Goal: Find specific page/section: Find specific page/section

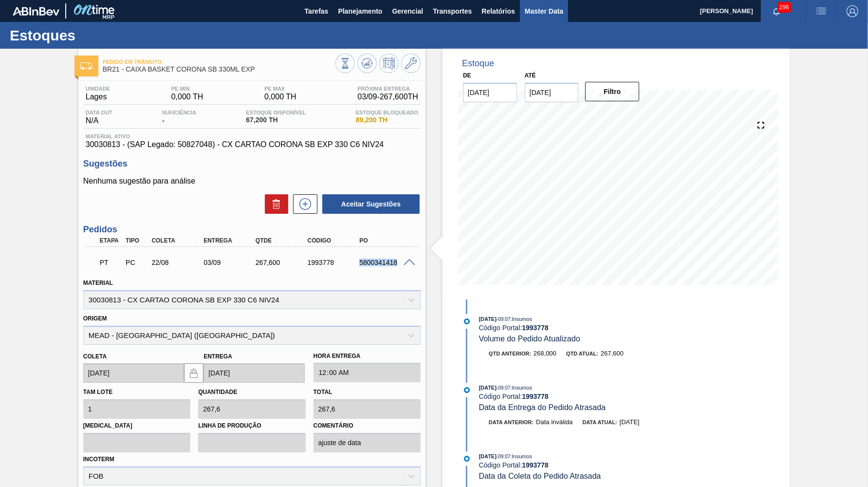
click at [543, 11] on span "Master Data" at bounding box center [544, 11] width 38 height 12
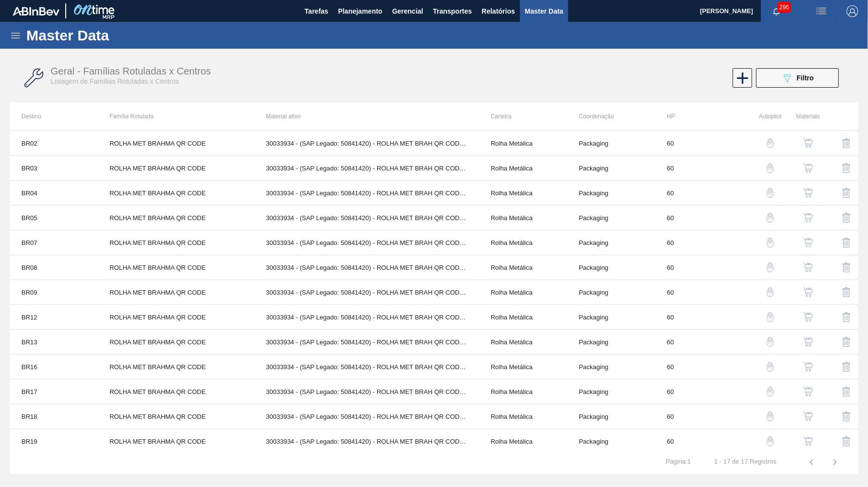
click at [14, 34] on icon at bounding box center [16, 36] width 12 height 12
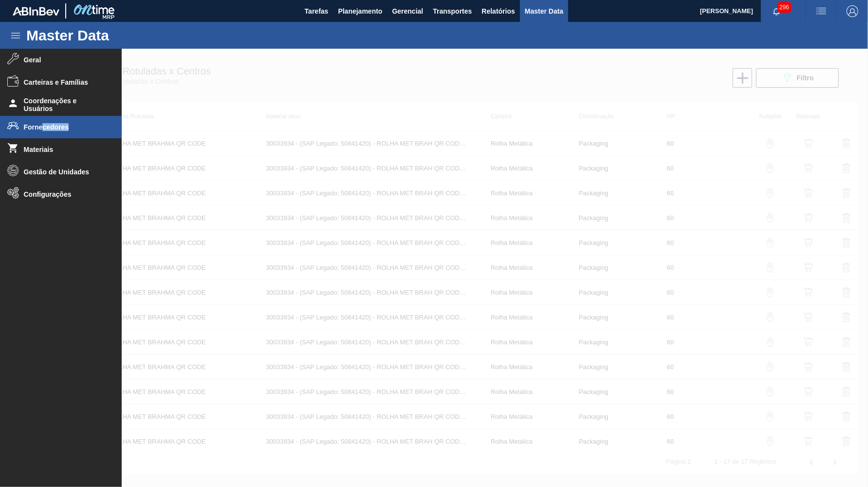
drag, startPoint x: 33, startPoint y: 154, endPoint x: 41, endPoint y: 128, distance: 26.6
click at [41, 128] on ul "Geral Carteiras e Famílias Coordenações e Usuários Fornecedores Materiais Gestã…" at bounding box center [61, 264] width 122 height 430
click at [41, 128] on span "Fornecedores" at bounding box center [64, 127] width 80 height 8
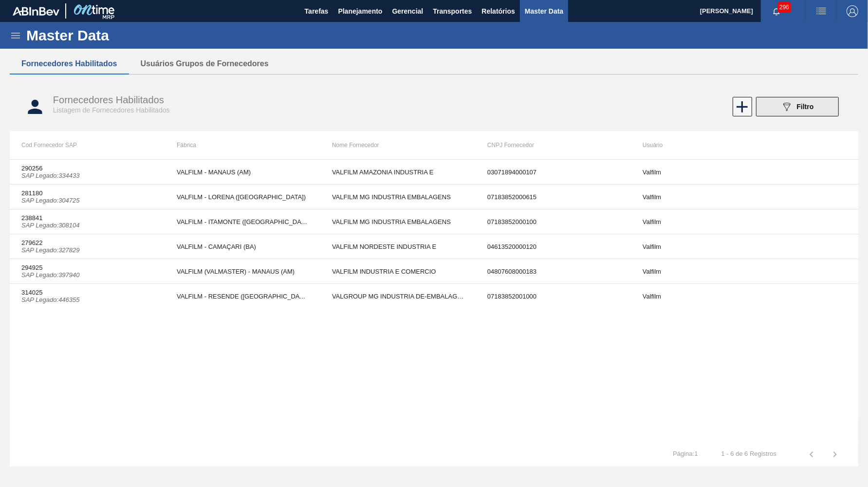
click at [820, 105] on button "089F7B8B-B2A5-4AFE-B5C0-19BA573D28AC Filtro" at bounding box center [797, 106] width 83 height 19
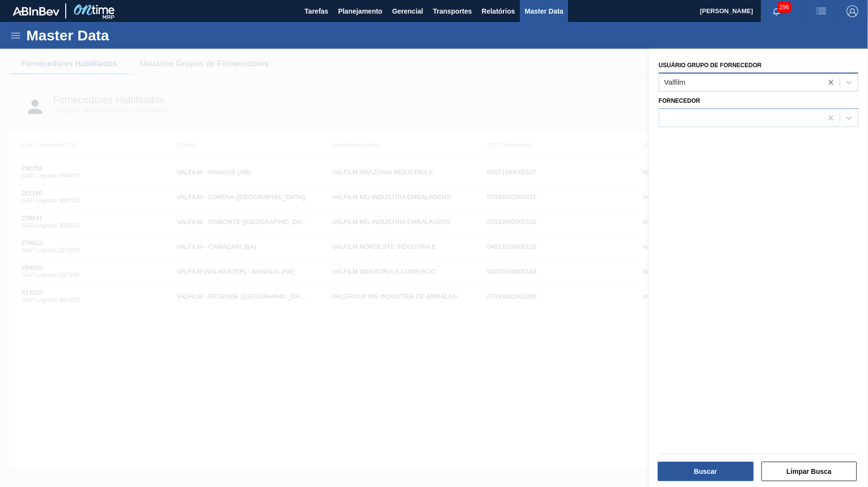
click at [828, 79] on icon at bounding box center [831, 82] width 10 height 10
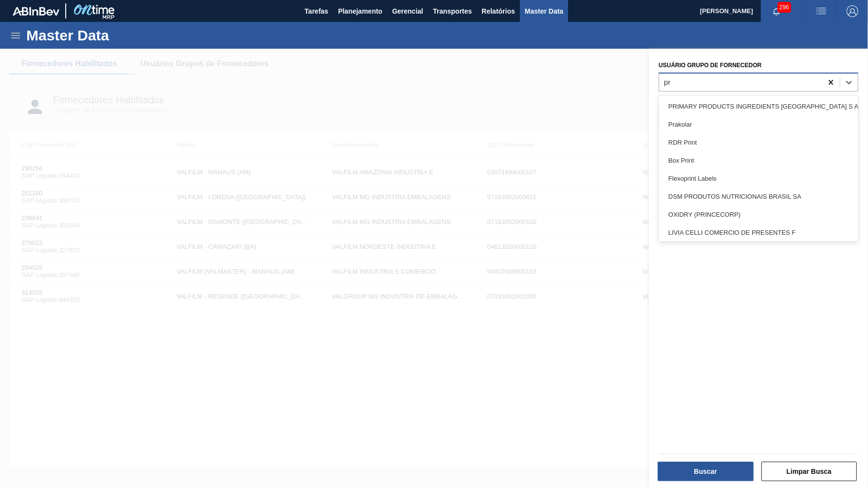
type Fornecedor "pr"
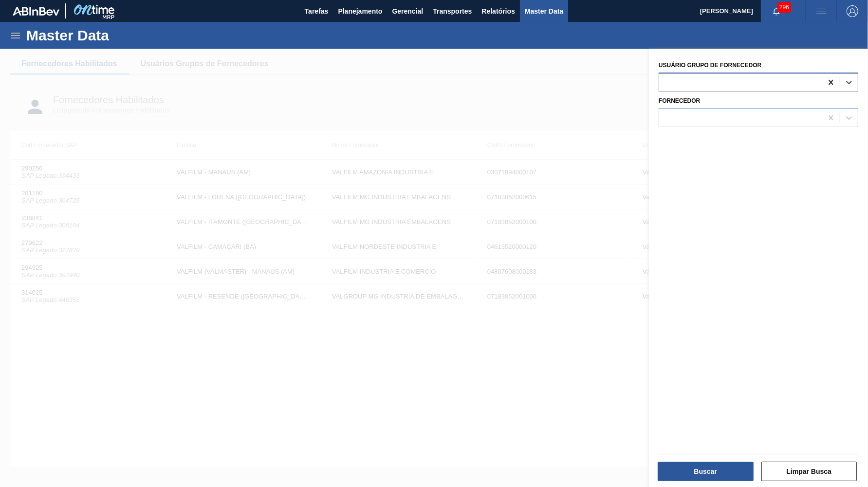
click at [830, 80] on icon at bounding box center [830, 82] width 4 height 5
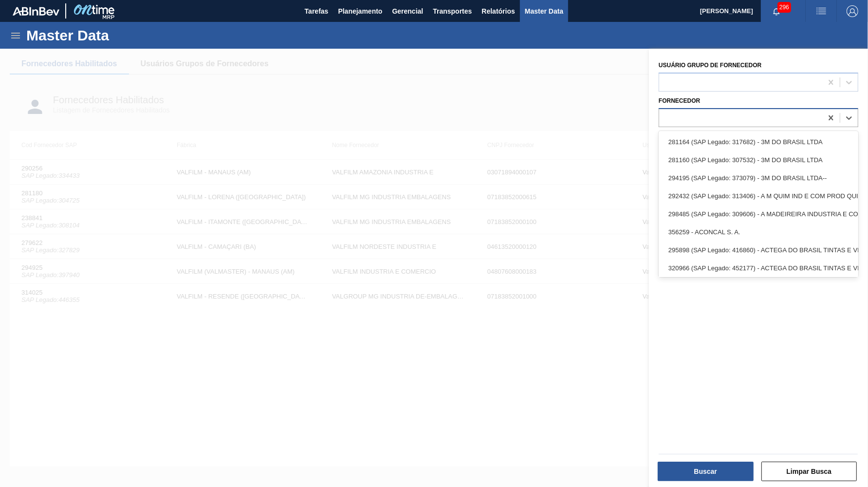
click at [754, 120] on div at bounding box center [740, 117] width 163 height 14
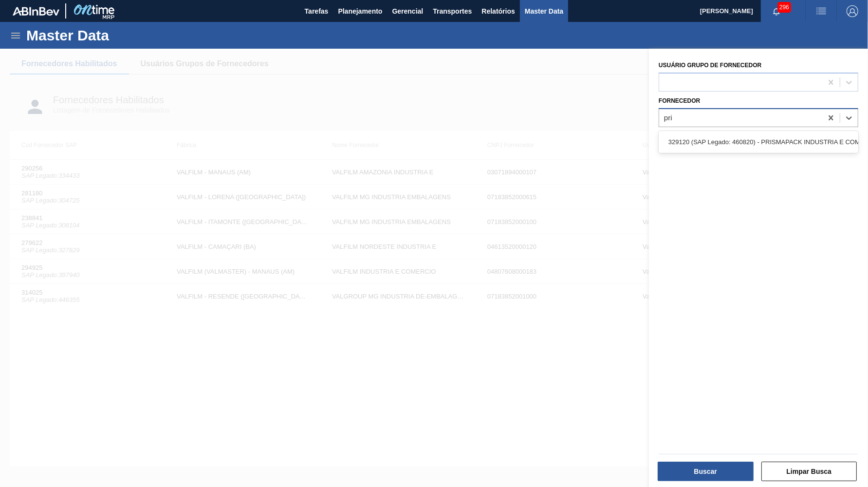
type input "pris"
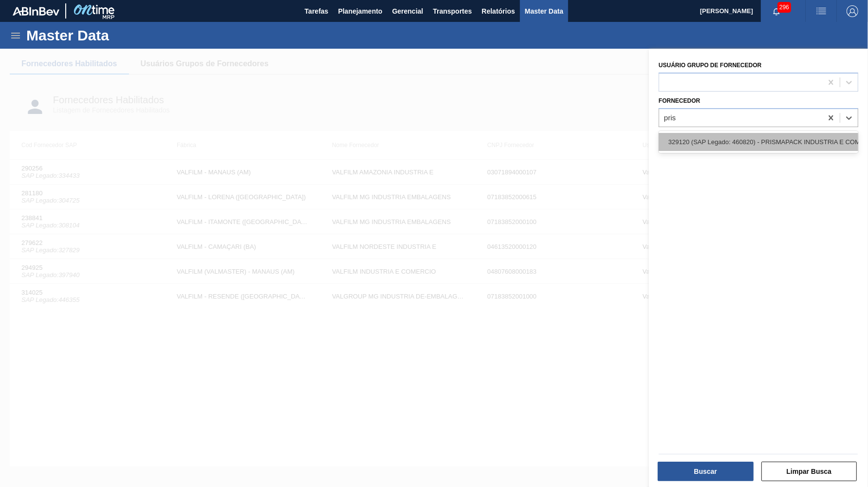
click at [774, 133] on div "329120 (SAP Legado: 460820) - PRISMAPACK INDUSTRIA E COMERCIO DE-PRODUTOS PLAST…" at bounding box center [758, 142] width 200 height 18
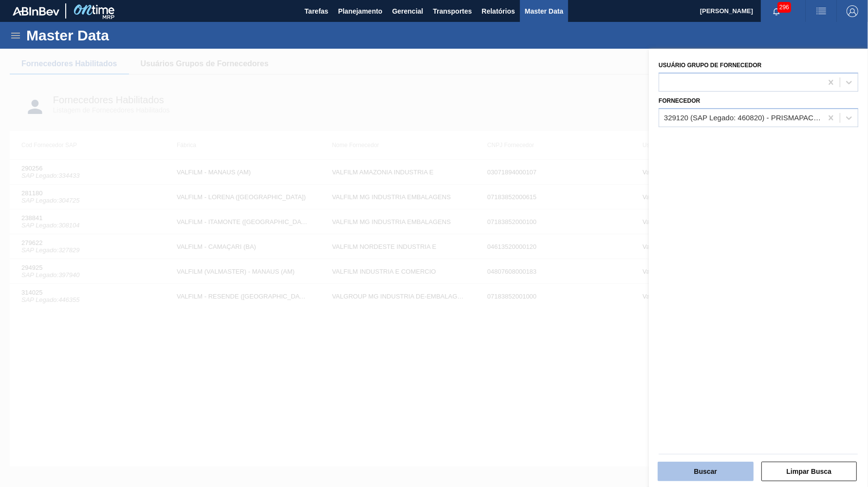
click at [686, 480] on button "Buscar" at bounding box center [705, 470] width 96 height 19
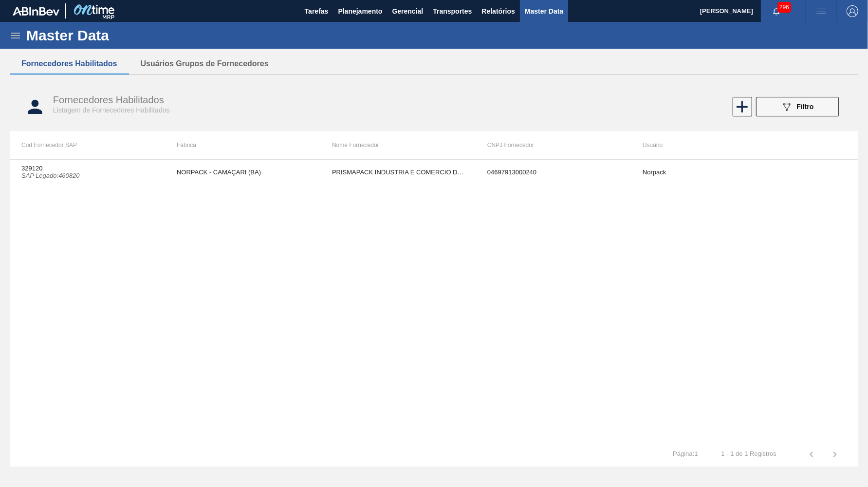
click at [392, 186] on div "329120 SAP Legado : 460820 NORPACK - CAMAÇARI (BA) PRISMAPACK INDUSTRIA E COMER…" at bounding box center [434, 300] width 848 height 283
click at [381, 177] on td "PRISMAPACK INDUSTRIA E COMERCIO DE-PRODUTOS PLASTICOS LTDA-" at bounding box center [397, 172] width 155 height 24
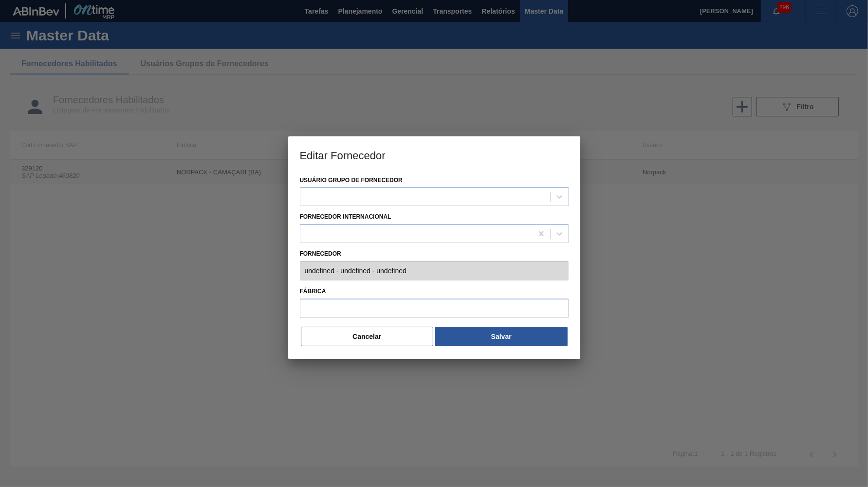
type input "329120 (SAP Legado: 460820) - PRISMAPACK INDUSTRIA E COMERCIO DE-PRODUTOS PLAST…"
type input "NORPACK - CAMAÇARI (BA)"
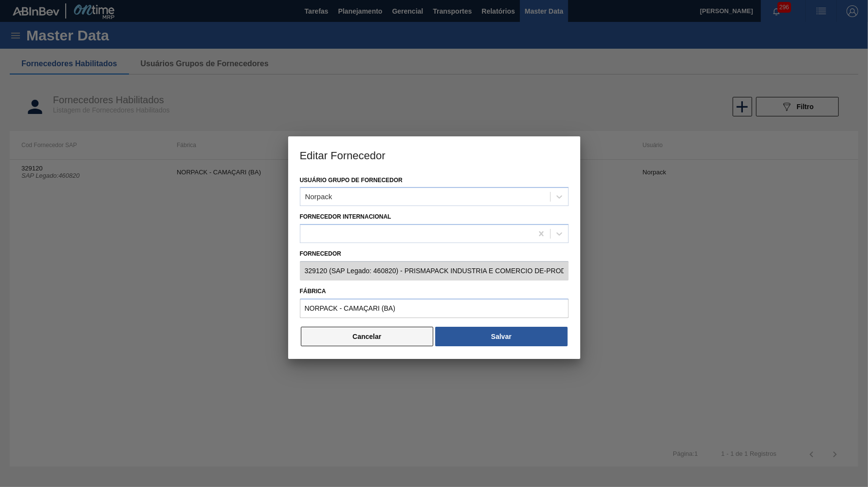
click at [398, 333] on button "Cancelar" at bounding box center [367, 336] width 133 height 19
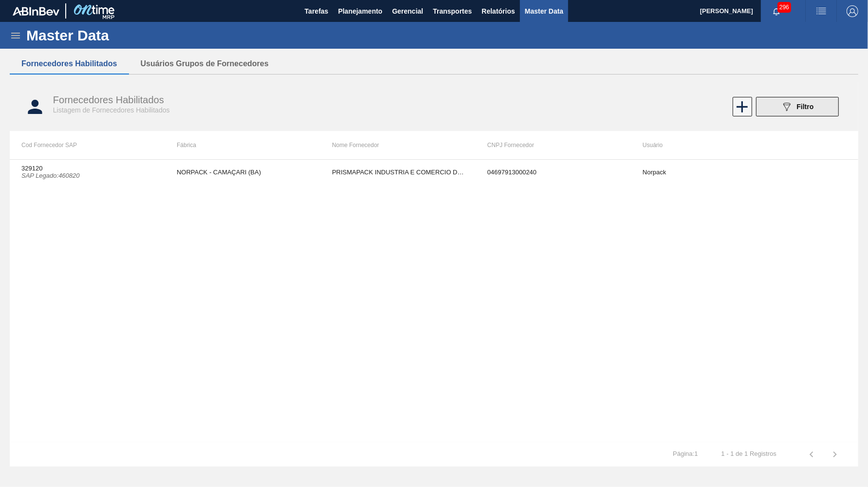
click at [765, 109] on button "089F7B8B-B2A5-4AFE-B5C0-19BA573D28AC Filtro" at bounding box center [797, 106] width 83 height 19
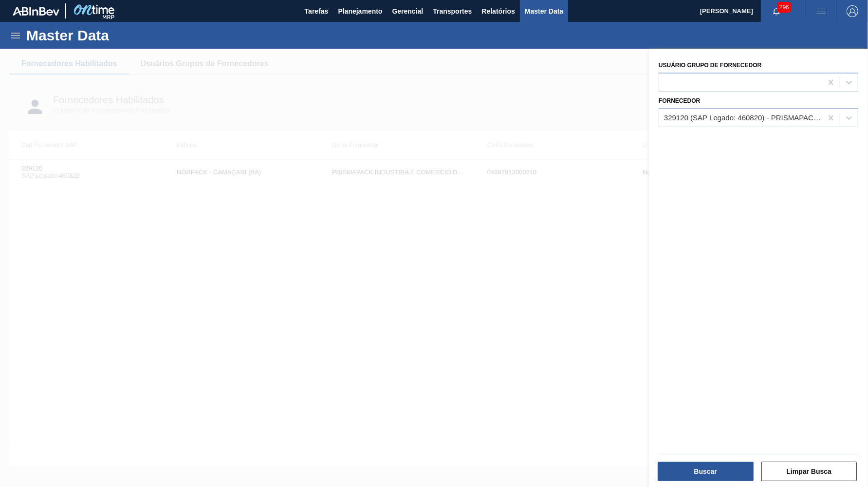
click at [828, 103] on div "Fornecedor 329120 (SAP Legado: 460820) - PRISMAPACK INDUSTRIA E COMERCIO DE-PRO…" at bounding box center [758, 110] width 200 height 33
click at [830, 115] on icon at bounding box center [830, 117] width 4 height 5
type input "p"
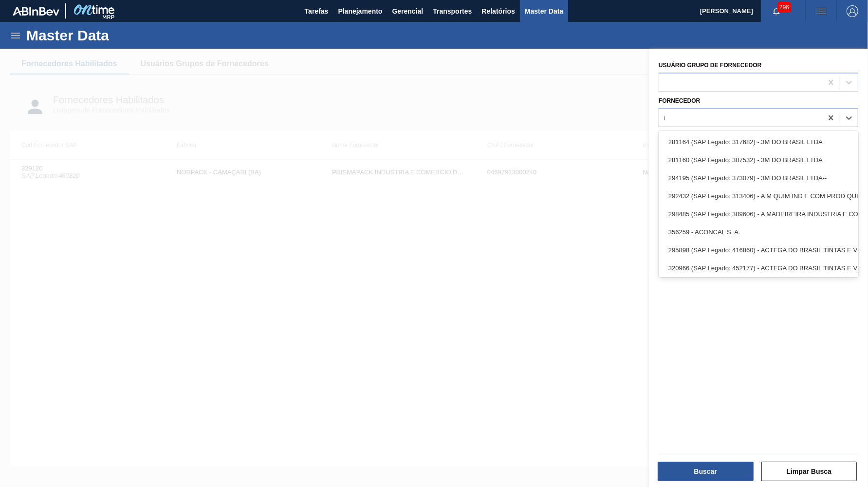
type input "norp"
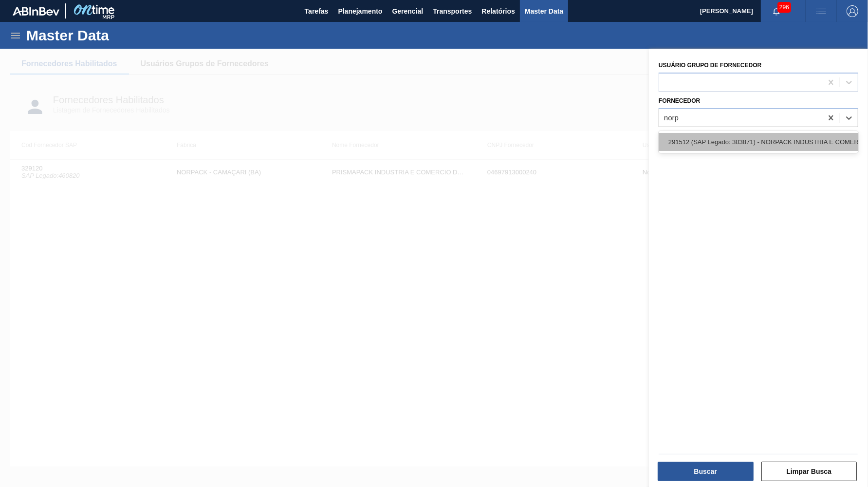
click at [792, 139] on div "291512 (SAP Legado: 303871) - NORPACK INDUSTRIA E COMERCIO" at bounding box center [758, 142] width 200 height 18
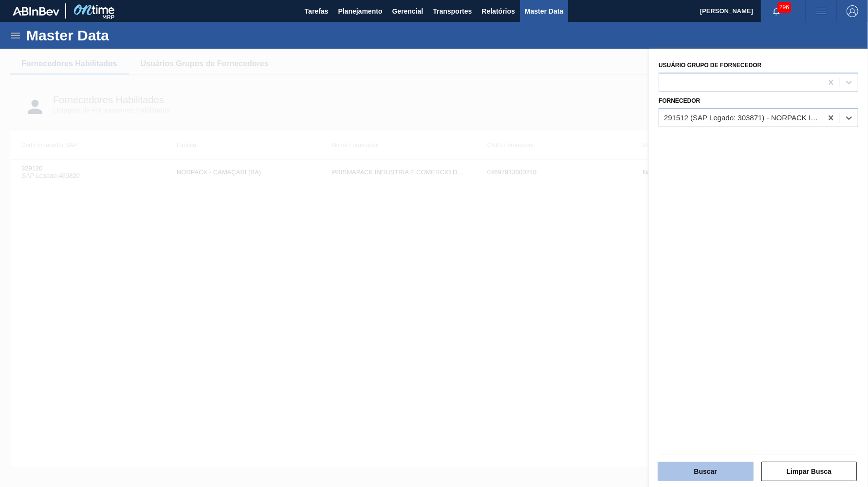
click at [701, 476] on button "Buscar" at bounding box center [705, 470] width 96 height 19
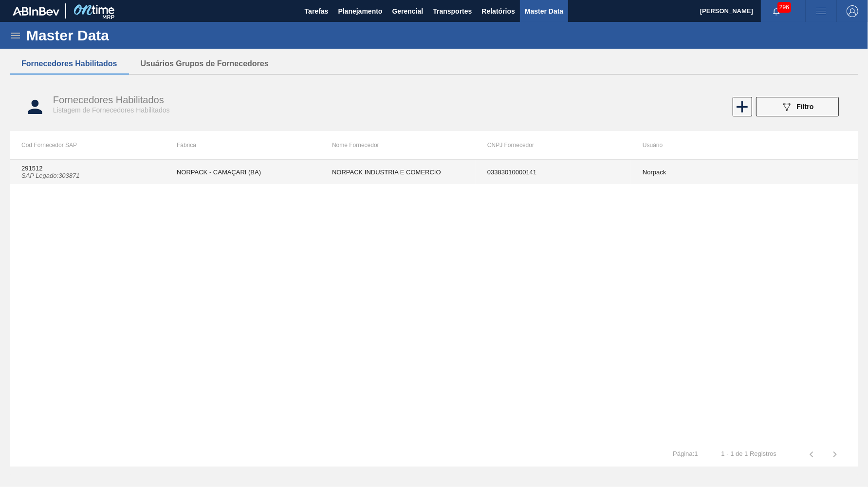
click at [303, 169] on td "NORPACK - CAMAÇARI (BA)" at bounding box center [242, 172] width 155 height 24
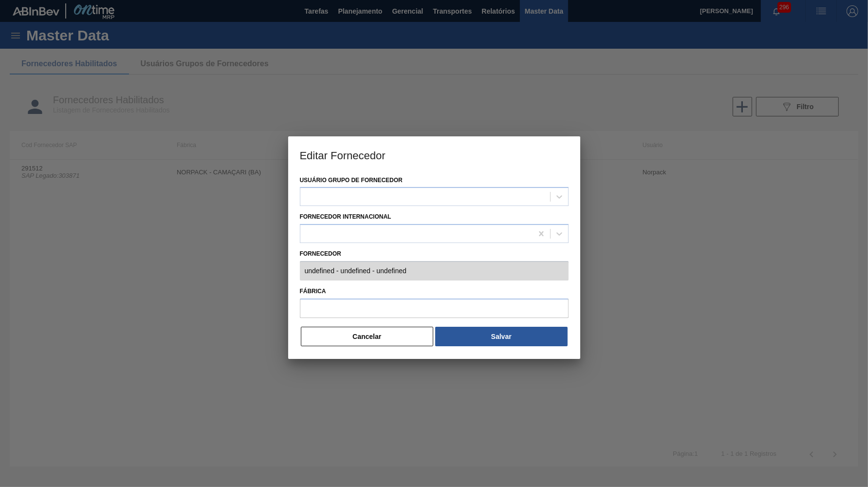
type input "291512 (SAP Legado: 303871) - NORPACK INDUSTRIA E COMERCIO - 03383010000141"
type input "NORPACK - CAMAÇARI (BA)"
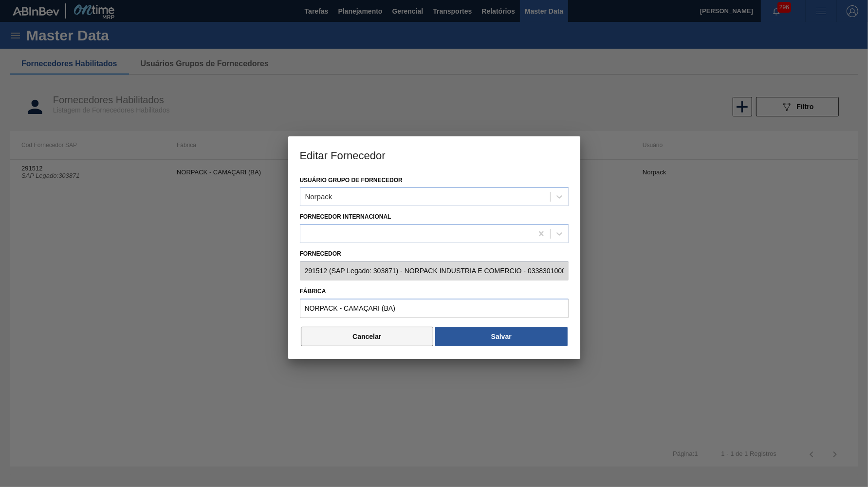
click at [346, 328] on button "Cancelar" at bounding box center [367, 336] width 133 height 19
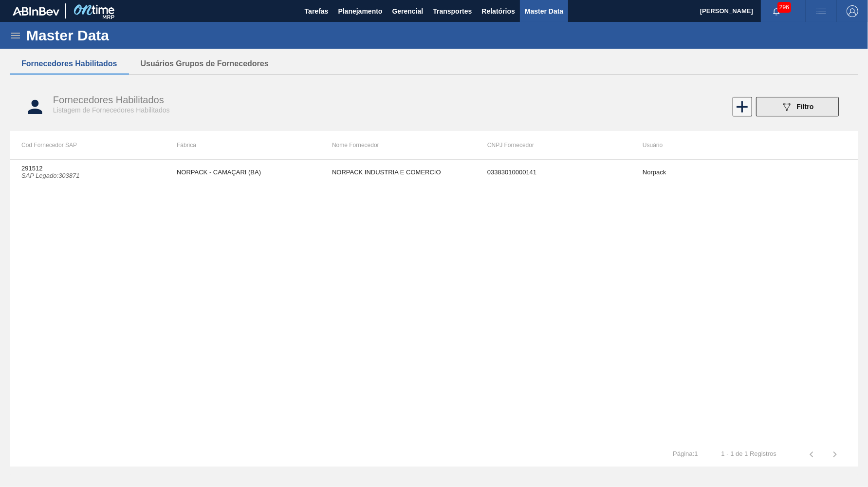
click at [809, 102] on div "089F7B8B-B2A5-4AFE-B5C0-19BA573D28AC Filtro" at bounding box center [797, 107] width 33 height 12
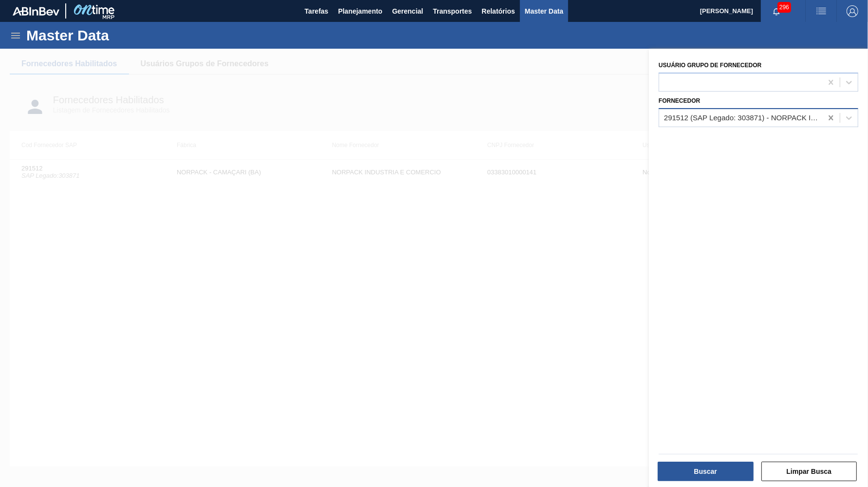
click at [830, 113] on icon at bounding box center [831, 118] width 10 height 10
paste input "308104"
type input "308104"
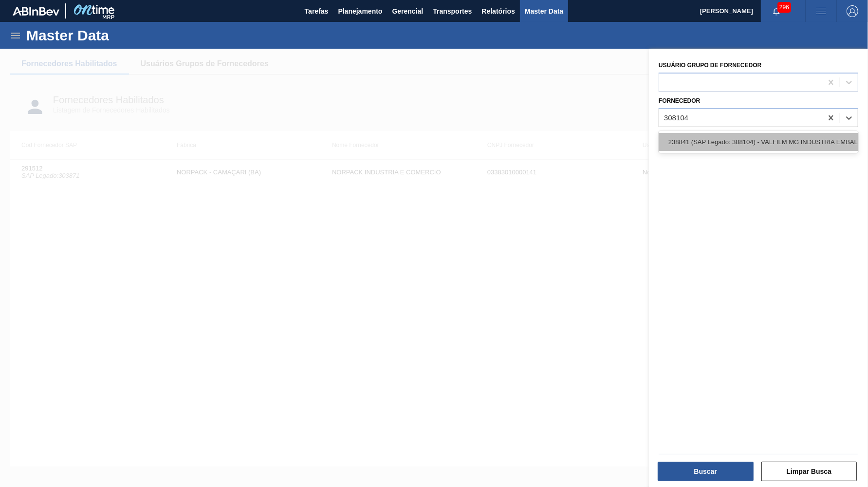
click at [720, 136] on div "238841 (SAP Legado: 308104) - VALFILM MG INDUSTRIA EMBALAGENS" at bounding box center [758, 142] width 200 height 18
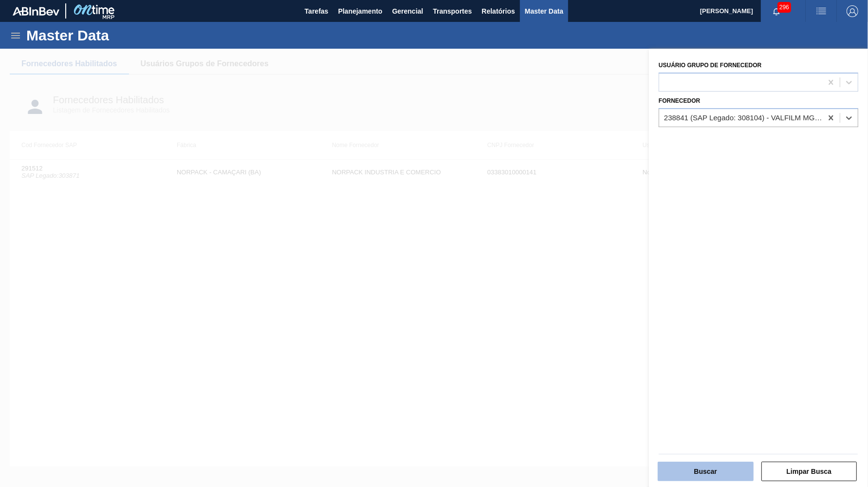
click at [701, 470] on button "Buscar" at bounding box center [705, 470] width 96 height 19
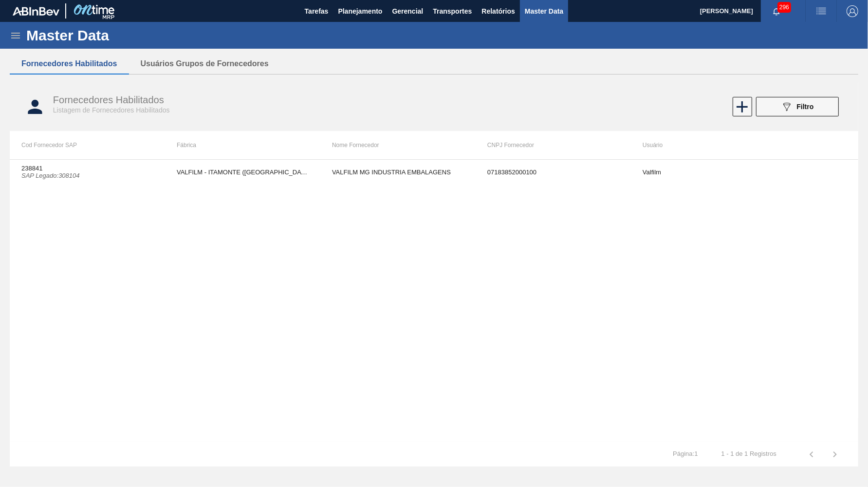
click at [205, 172] on td "VALFILM - ITAMONTE ([GEOGRAPHIC_DATA])" at bounding box center [242, 172] width 155 height 24
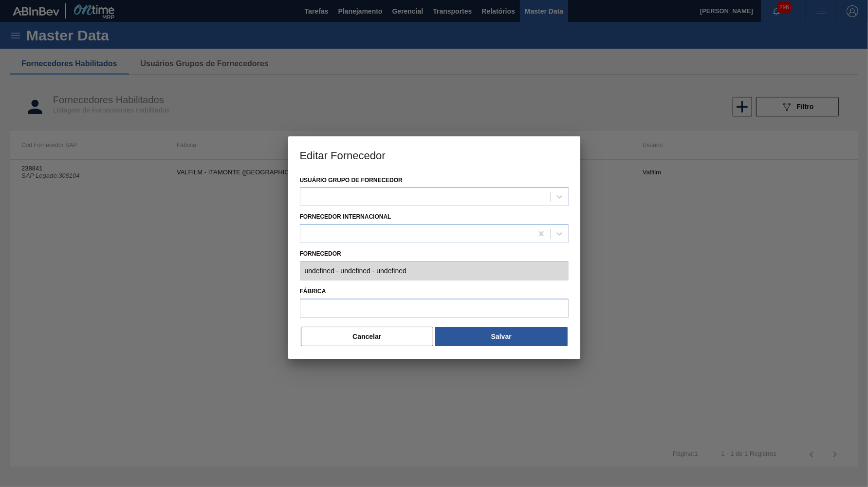
type input "238841 (SAP Legado: 308104) - VALFILM MG INDUSTRIA EMBALAGENS - 07183852000100"
type input "VALFILM - ITAMONTE ([GEOGRAPHIC_DATA])"
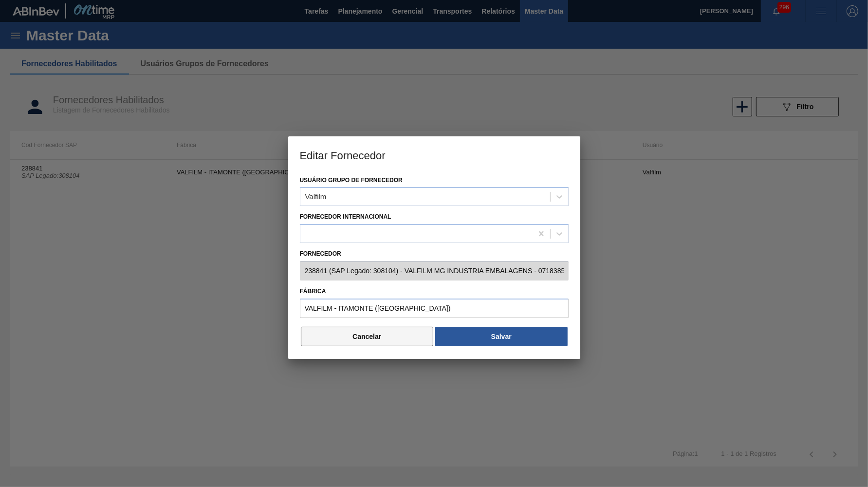
click at [376, 330] on button "Cancelar" at bounding box center [367, 336] width 133 height 19
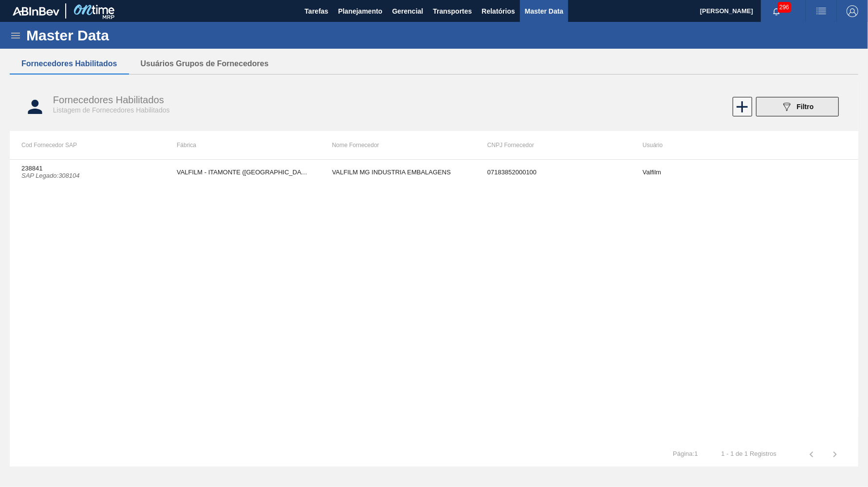
click at [778, 110] on button "089F7B8B-B2A5-4AFE-B5C0-19BA573D28AC Filtro" at bounding box center [797, 106] width 83 height 19
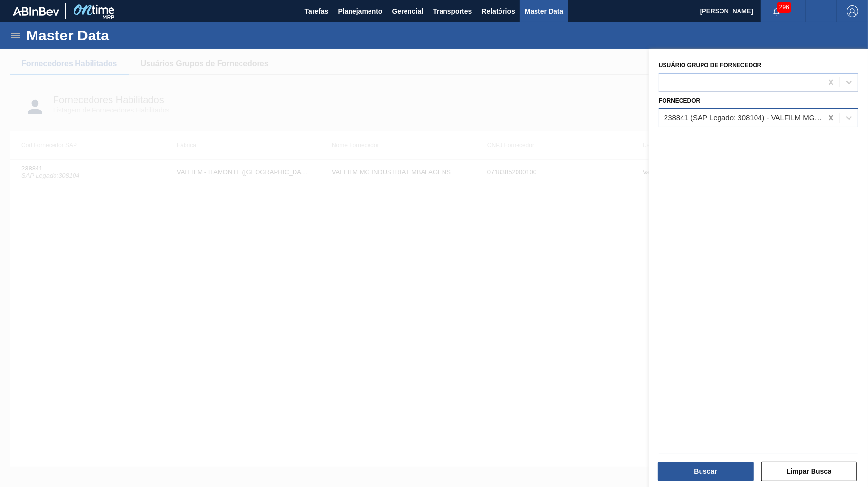
click at [829, 113] on icon at bounding box center [831, 118] width 10 height 10
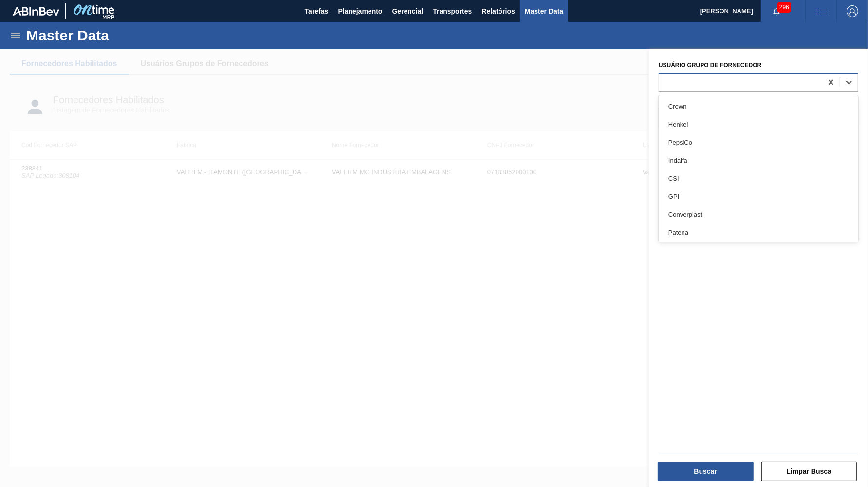
click at [760, 84] on div at bounding box center [740, 82] width 163 height 14
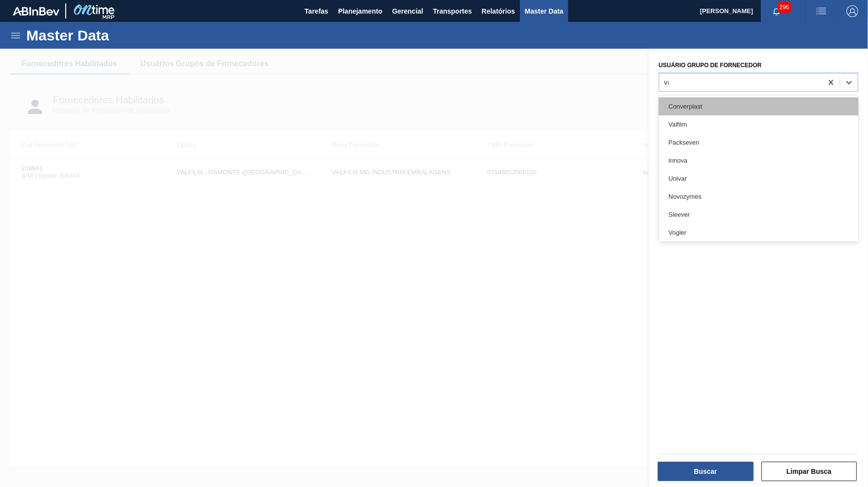
type Fornecedor "valfi"
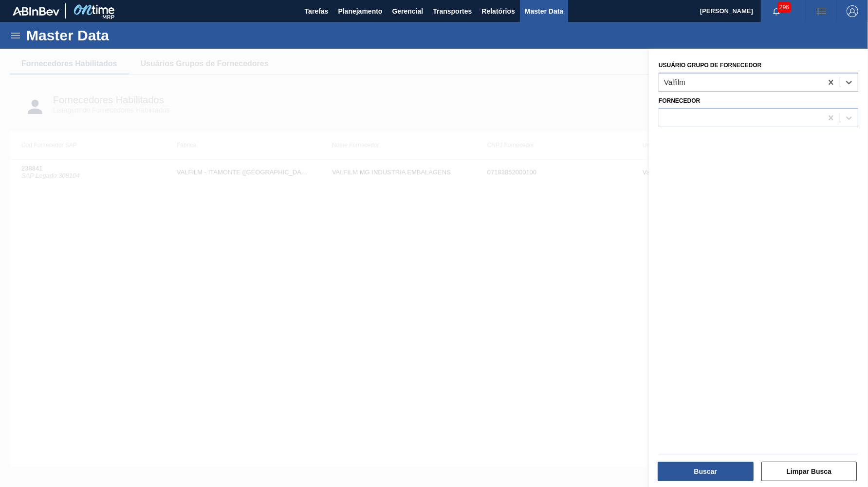
click at [657, 481] on div "Buscar" at bounding box center [707, 470] width 104 height 21
click at [663, 477] on button "Buscar" at bounding box center [705, 470] width 96 height 19
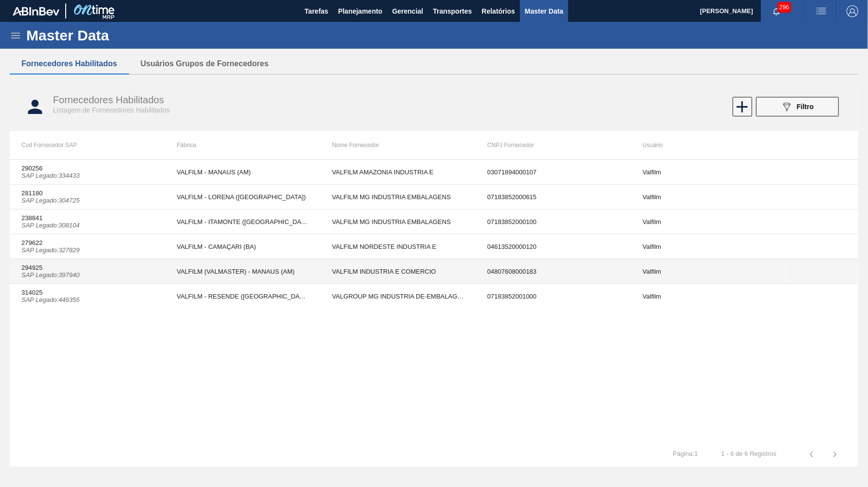
click at [368, 274] on td "VALFILM INDUSTRIA E COMERCIO" at bounding box center [397, 271] width 155 height 25
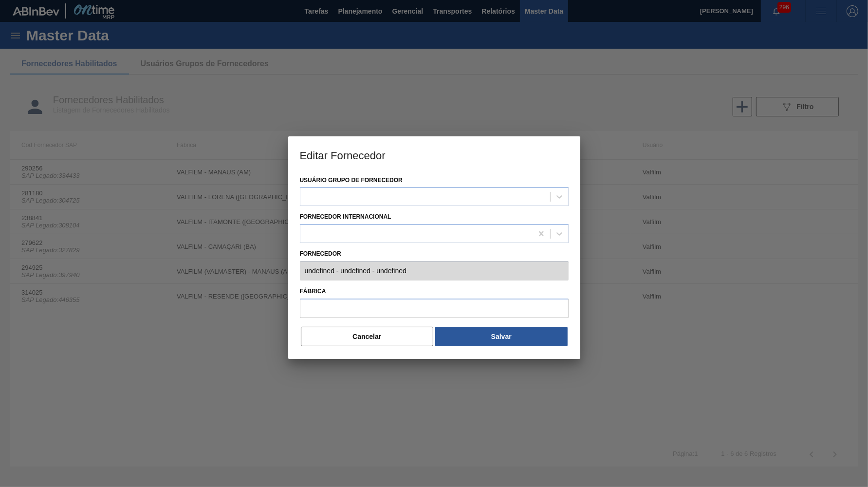
type input "294925 (SAP Legado: 397940) - VALFILM INDUSTRIA E COMERCIO - 04807608000183"
type input "VALFILM (VALMASTER) - MANAUS (AM)"
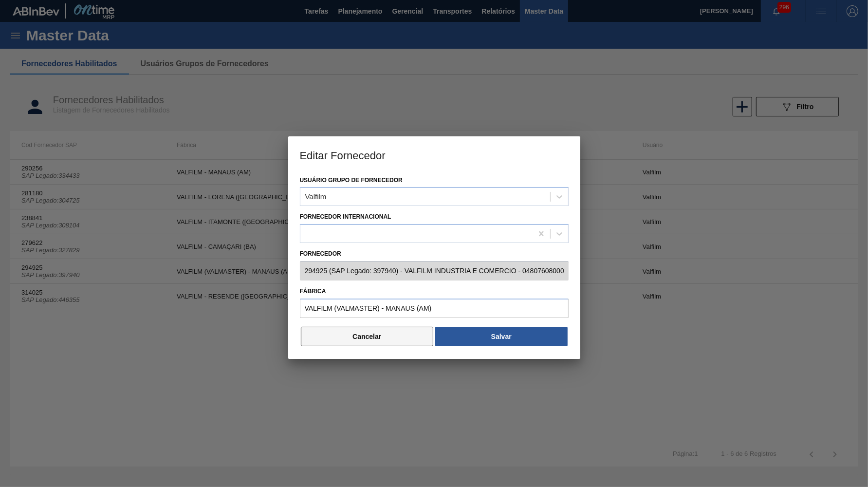
click at [359, 327] on button "Cancelar" at bounding box center [367, 336] width 133 height 19
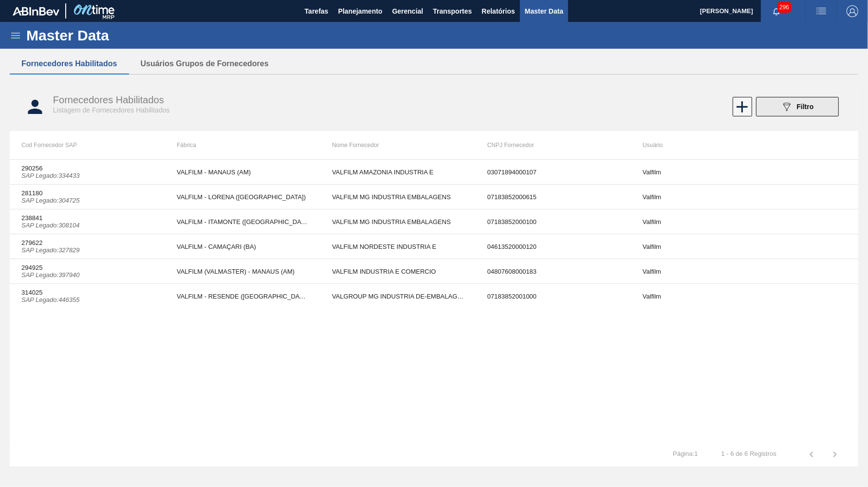
click at [776, 105] on button "089F7B8B-B2A5-4AFE-B5C0-19BA573D28AC Filtro" at bounding box center [797, 106] width 83 height 19
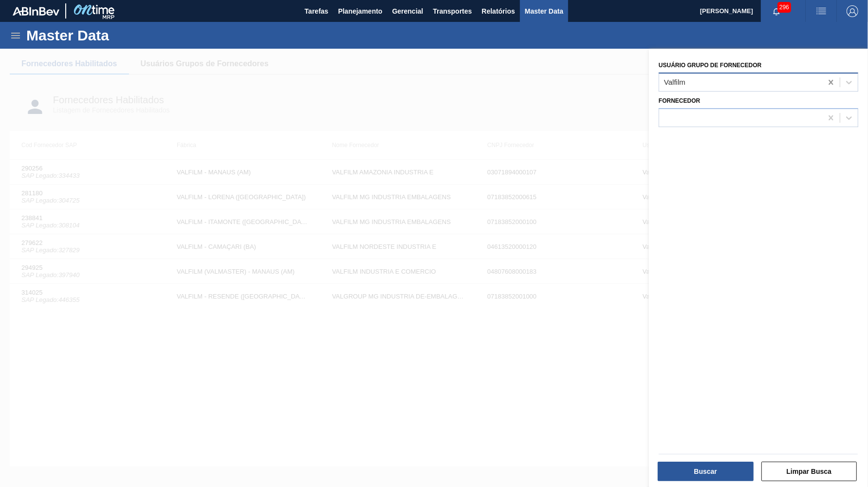
click at [836, 80] on div at bounding box center [831, 82] width 18 height 18
click at [824, 118] on div at bounding box center [831, 118] width 18 height 18
paste input "303871"
type input "303871"
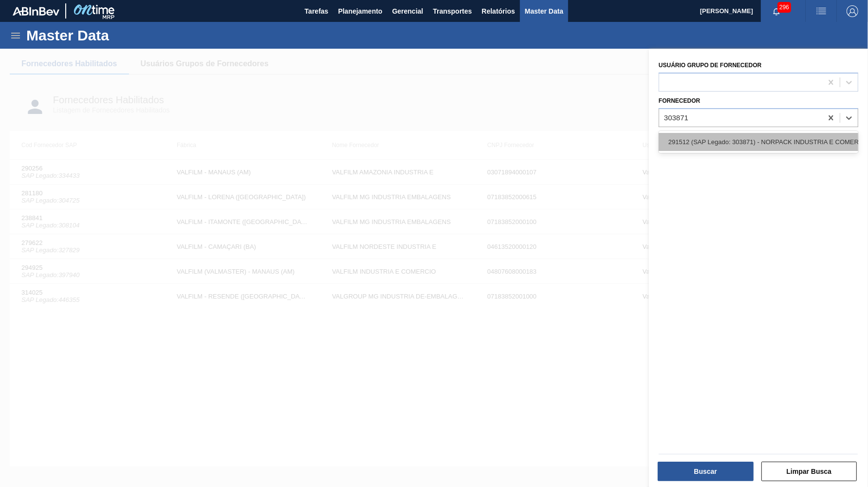
click at [773, 136] on div "291512 (SAP Legado: 303871) - NORPACK INDUSTRIA E COMERCIO" at bounding box center [758, 142] width 200 height 18
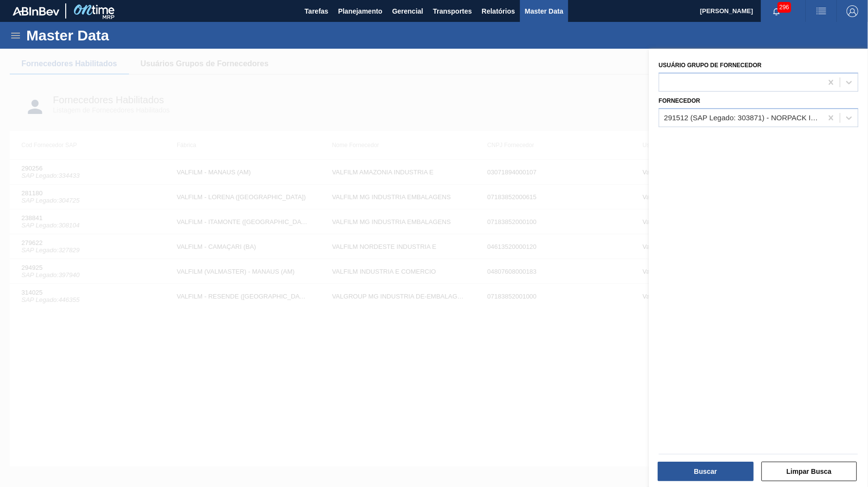
click at [690, 481] on div "Buscar" at bounding box center [707, 470] width 104 height 21
click at [695, 476] on button "Buscar" at bounding box center [705, 470] width 96 height 19
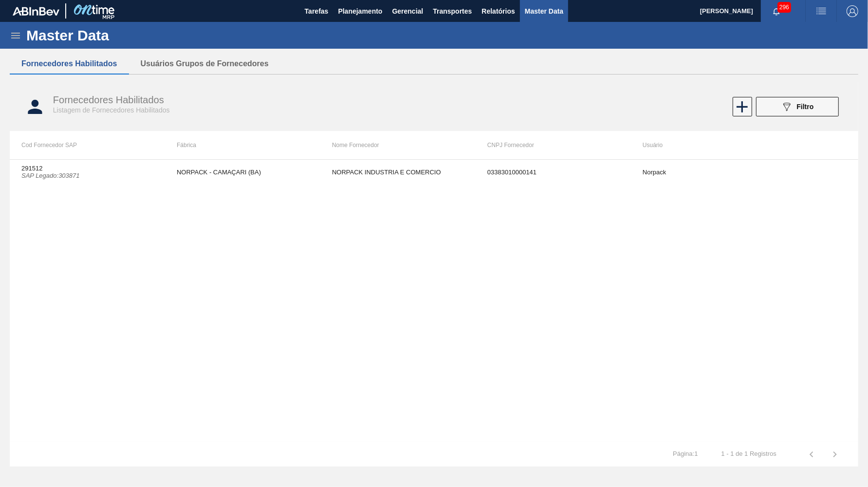
click at [223, 207] on div "291512 SAP Legado : 303871 NORPACK - [GEOGRAPHIC_DATA] (BA) NORPACK INDUSTRIA E…" at bounding box center [434, 300] width 848 height 283
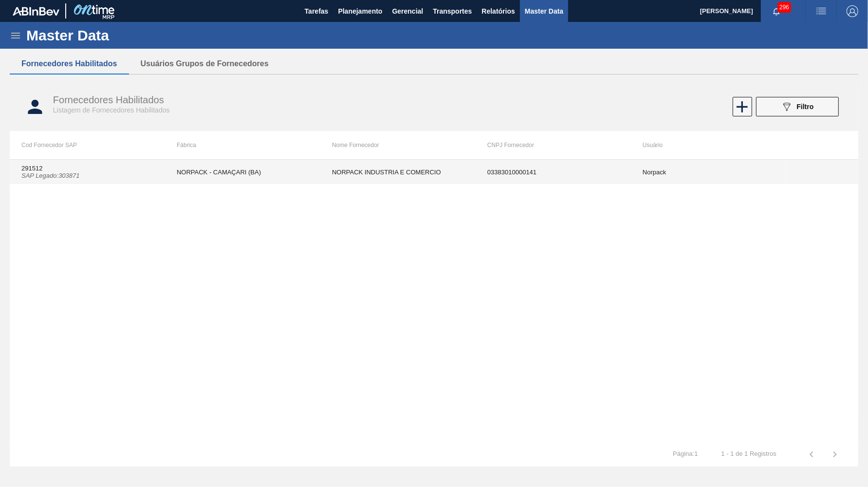
click at [212, 173] on td "NORPACK - CAMAÇARI (BA)" at bounding box center [242, 172] width 155 height 24
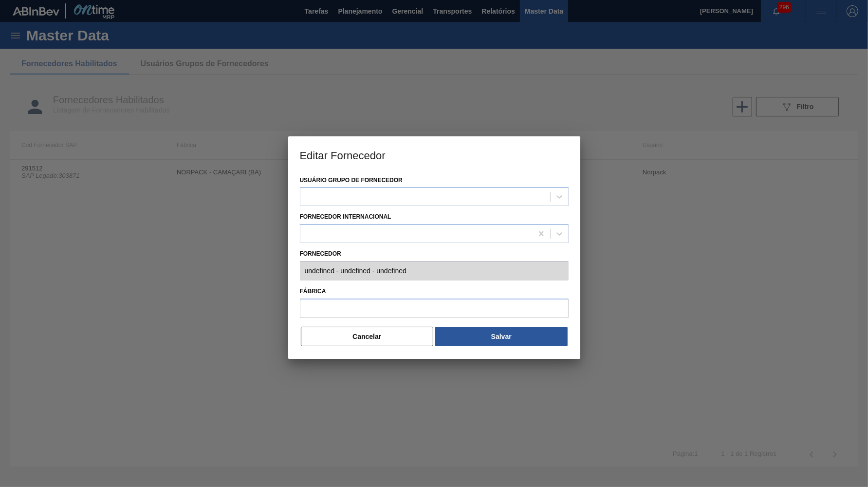
type input "291512 (SAP Legado: 303871) - NORPACK INDUSTRIA E COMERCIO - 03383010000141"
type input "NORPACK - CAMAÇARI (BA)"
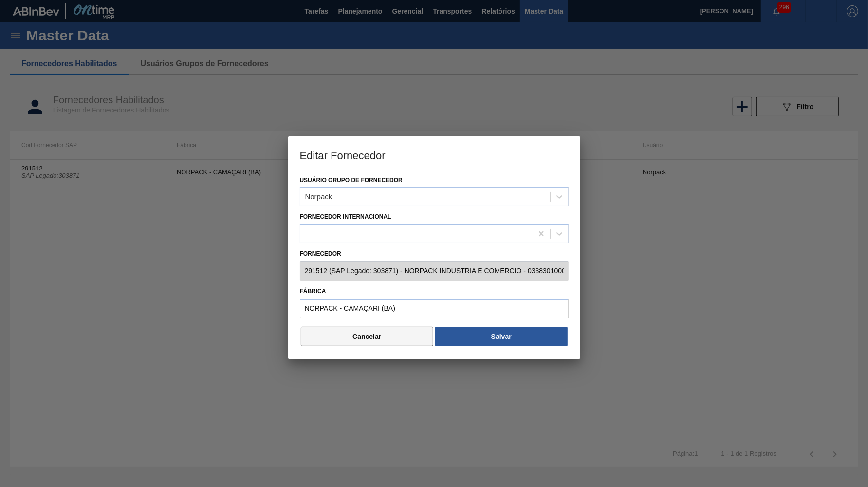
click at [392, 337] on button "Cancelar" at bounding box center [367, 336] width 133 height 19
